Goal: Task Accomplishment & Management: Use online tool/utility

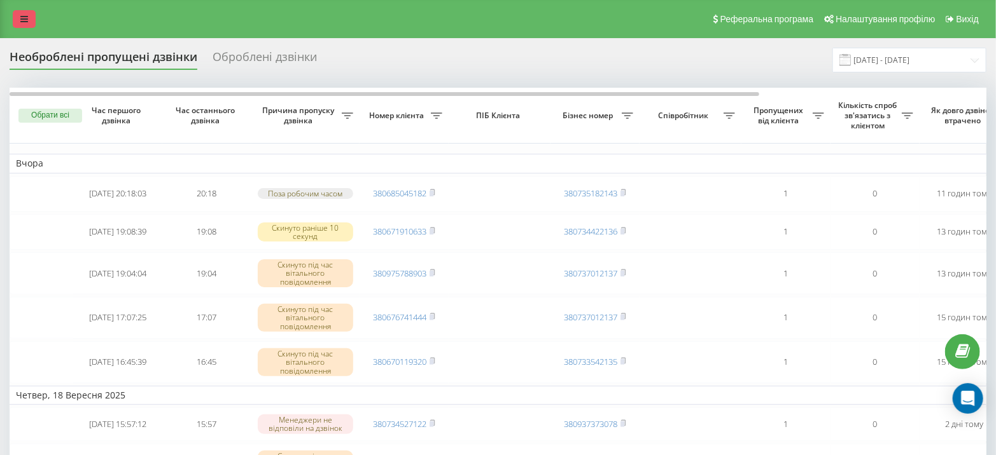
click at [29, 17] on link at bounding box center [24, 19] width 23 height 18
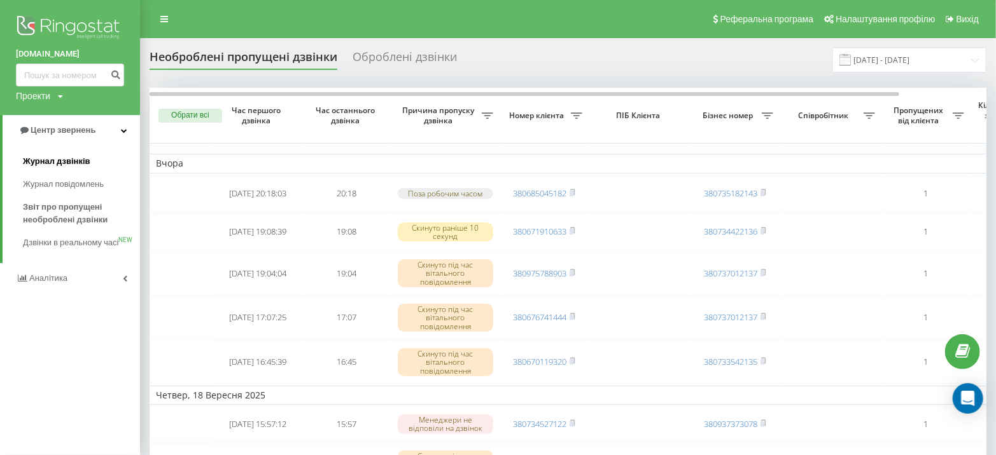
click at [63, 157] on span "Журнал дзвінків" at bounding box center [56, 161] width 67 height 13
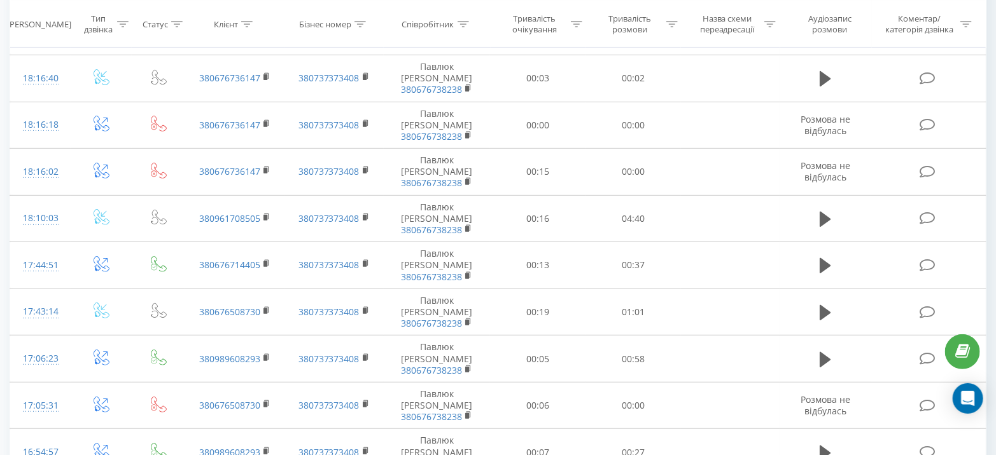
scroll to position [172, 0]
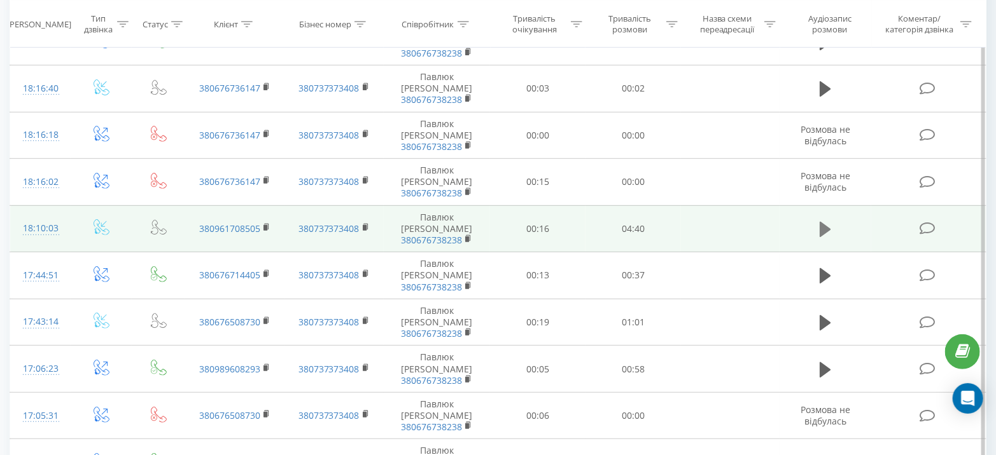
click at [830, 221] on icon at bounding box center [824, 230] width 11 height 18
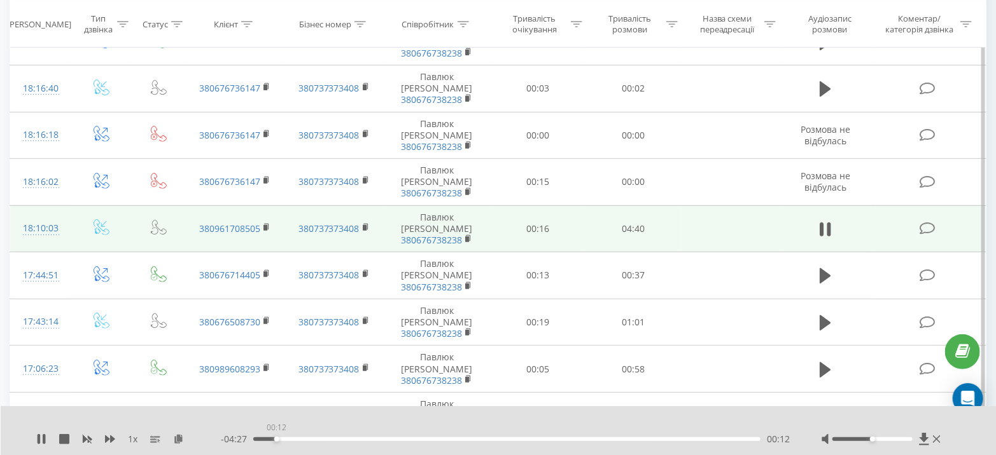
click at [276, 439] on div "00:12" at bounding box center [506, 440] width 507 height 4
click at [38, 442] on icon at bounding box center [39, 439] width 3 height 10
